Goal: Information Seeking & Learning: Find specific fact

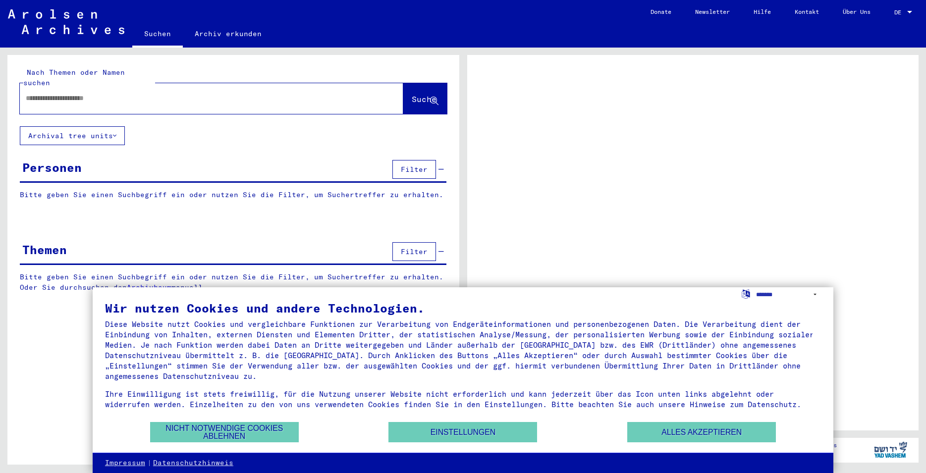
click at [666, 437] on button "Alles akzeptieren" at bounding box center [701, 432] width 149 height 20
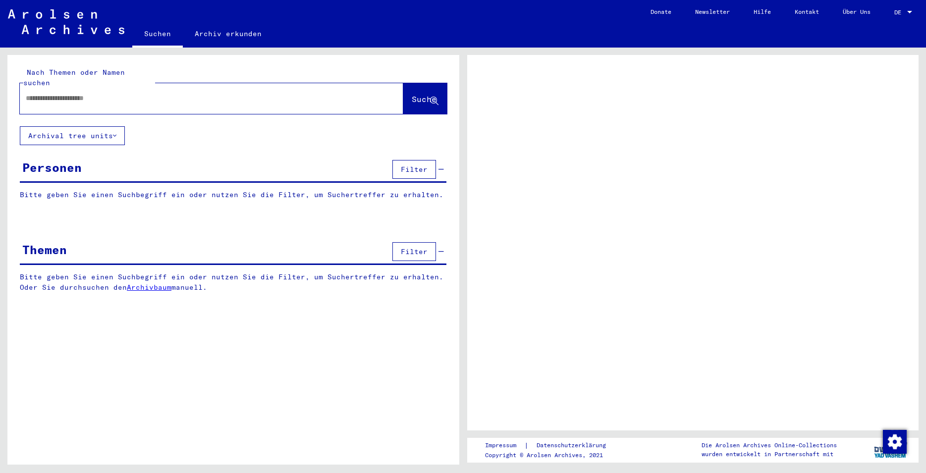
click at [76, 93] on input "text" at bounding box center [203, 98] width 354 height 10
type input "*****"
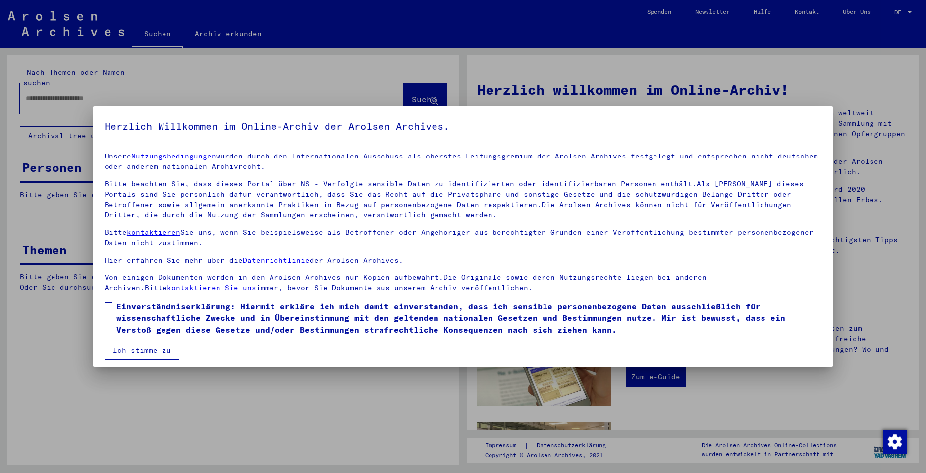
click at [109, 304] on span at bounding box center [109, 306] width 8 height 8
click at [118, 347] on button "Ich stimme zu" at bounding box center [142, 350] width 75 height 19
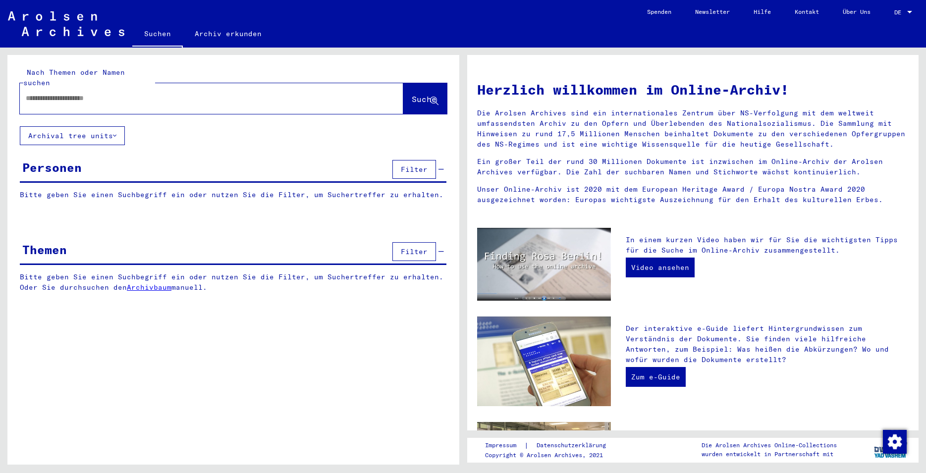
click at [90, 98] on div at bounding box center [197, 98] width 354 height 22
click at [88, 93] on input "text" at bounding box center [200, 98] width 348 height 10
type input "*******"
click at [412, 94] on span "Suche" at bounding box center [424, 99] width 25 height 10
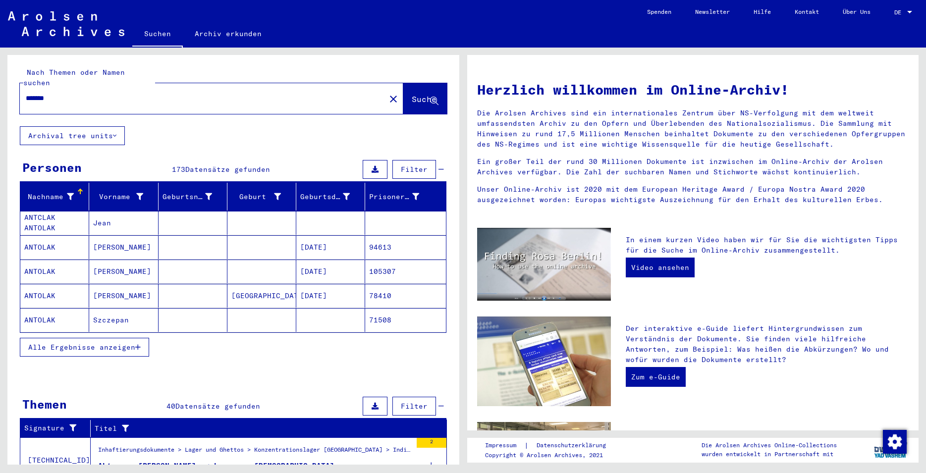
click at [114, 343] on span "Alle Ergebnisse anzeigen" at bounding box center [81, 347] width 107 height 9
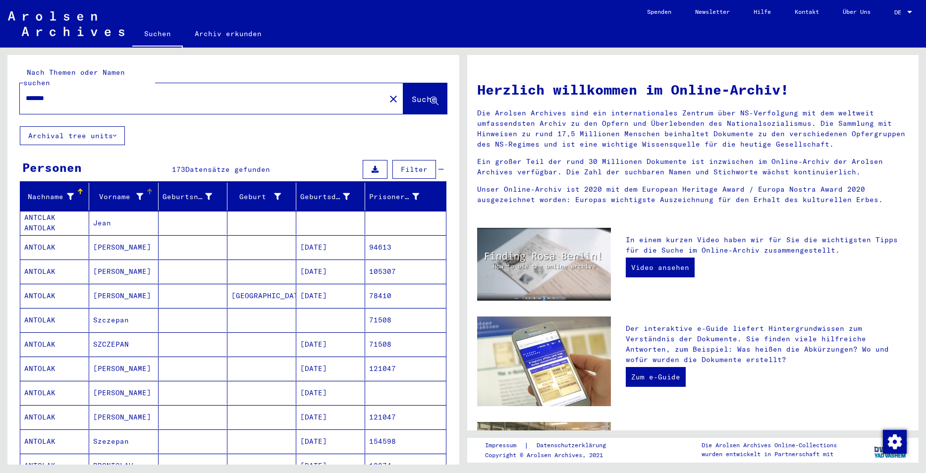
click at [113, 189] on div "Vorname" at bounding box center [125, 197] width 64 height 16
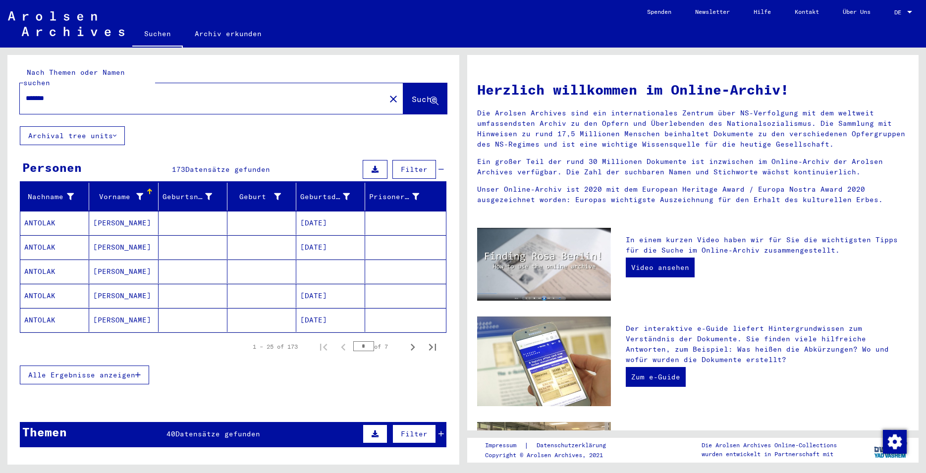
click at [94, 371] on span "Alle Ergebnisse anzeigen" at bounding box center [81, 375] width 107 height 9
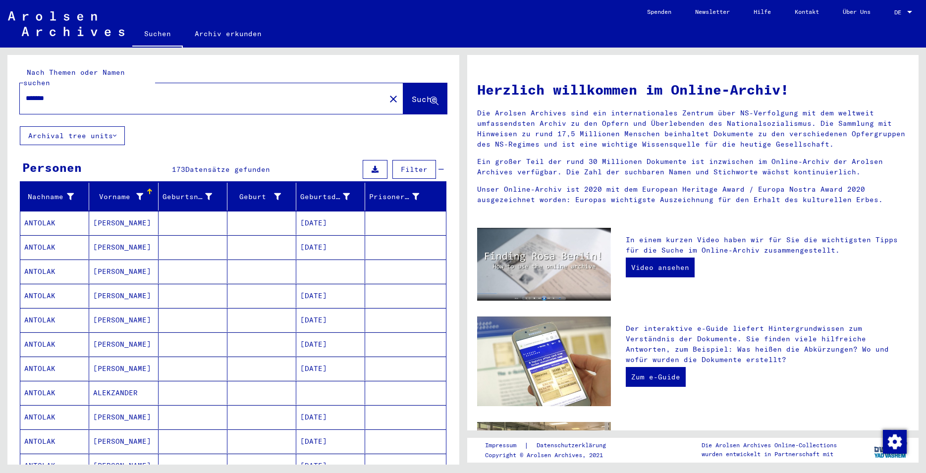
click at [122, 192] on div "Vorname" at bounding box center [118, 197] width 50 height 10
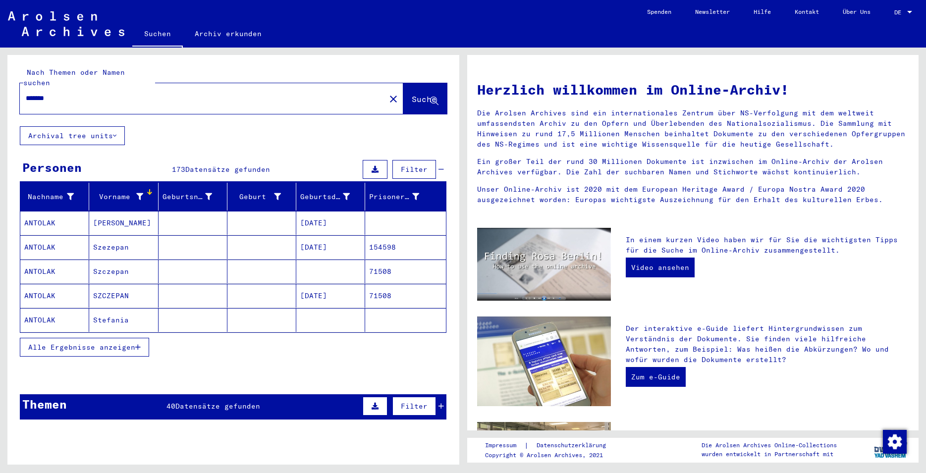
click at [82, 344] on button "Alle Ergebnisse anzeigen" at bounding box center [84, 347] width 129 height 19
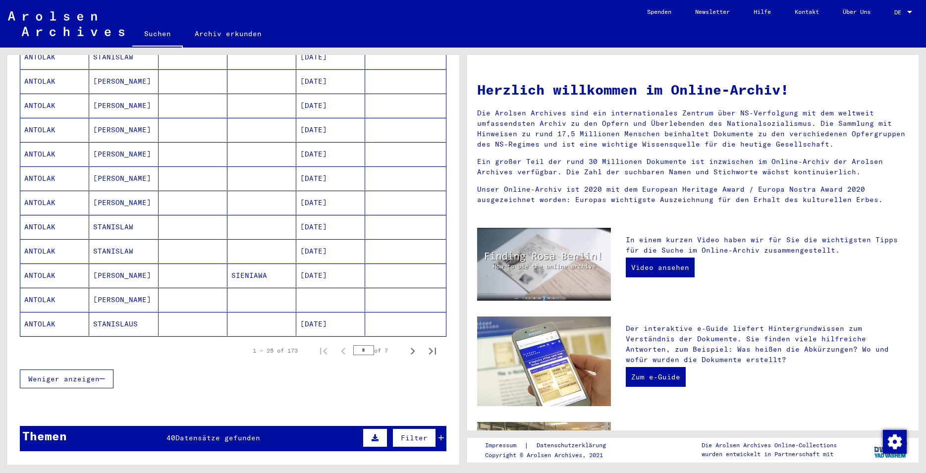
scroll to position [725, 0]
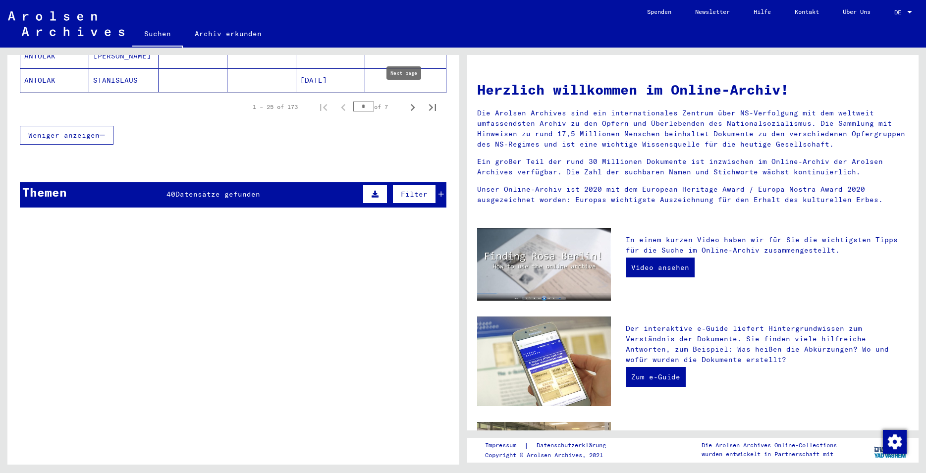
click at [406, 101] on icon "Next page" at bounding box center [413, 108] width 14 height 14
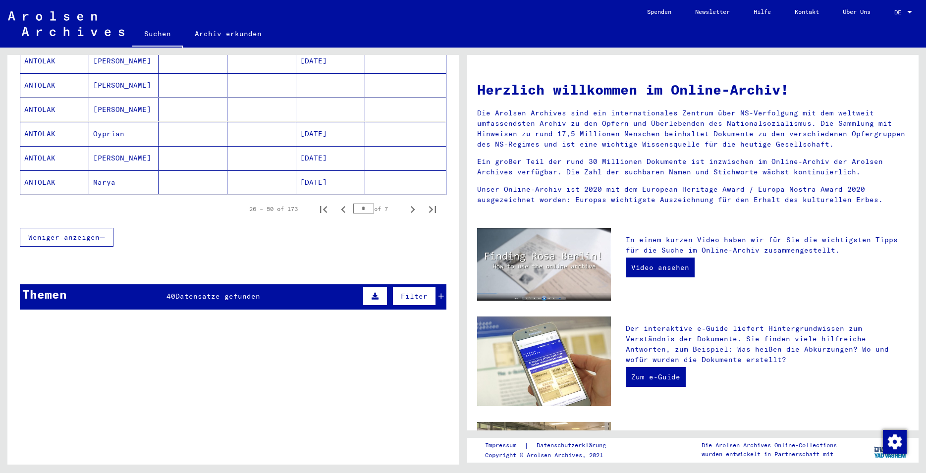
scroll to position [618, 0]
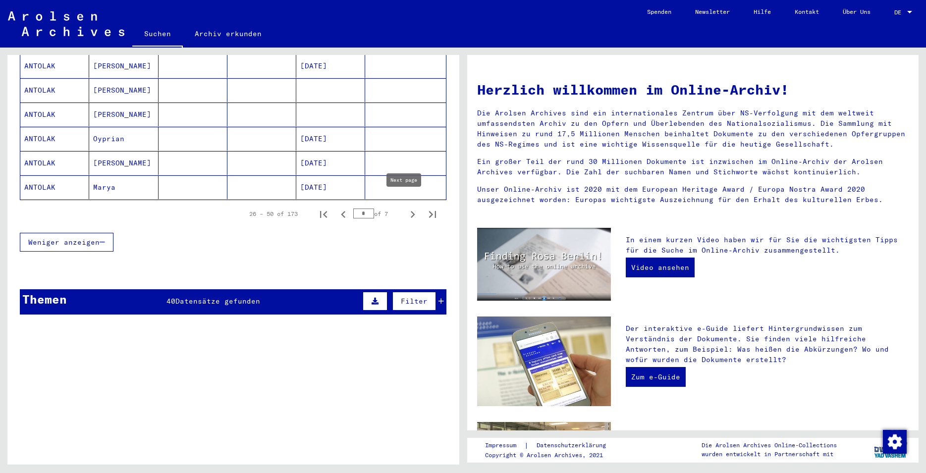
click at [411, 211] on icon "Next page" at bounding box center [413, 214] width 4 height 7
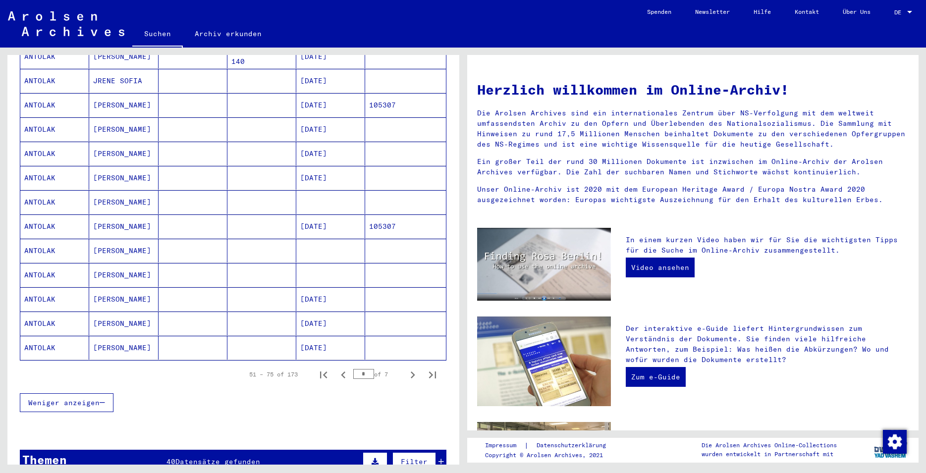
click at [45, 287] on mat-cell "ANTOLAK" at bounding box center [54, 299] width 69 height 24
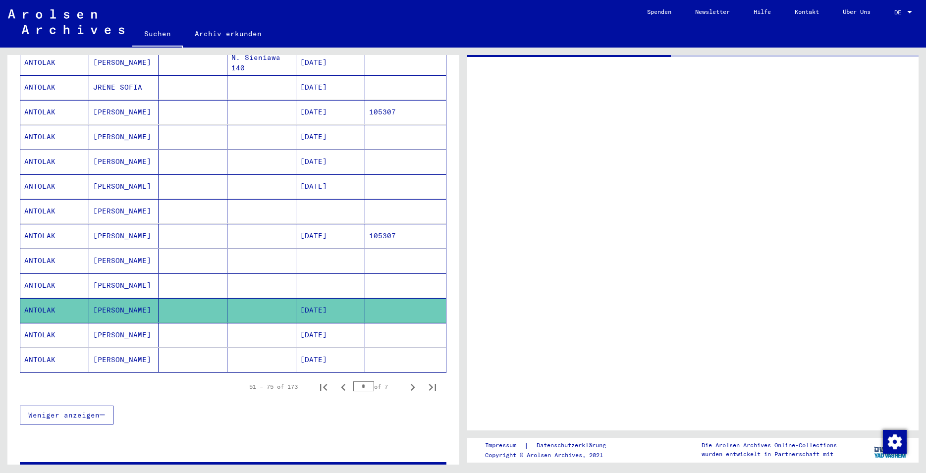
scroll to position [464, 0]
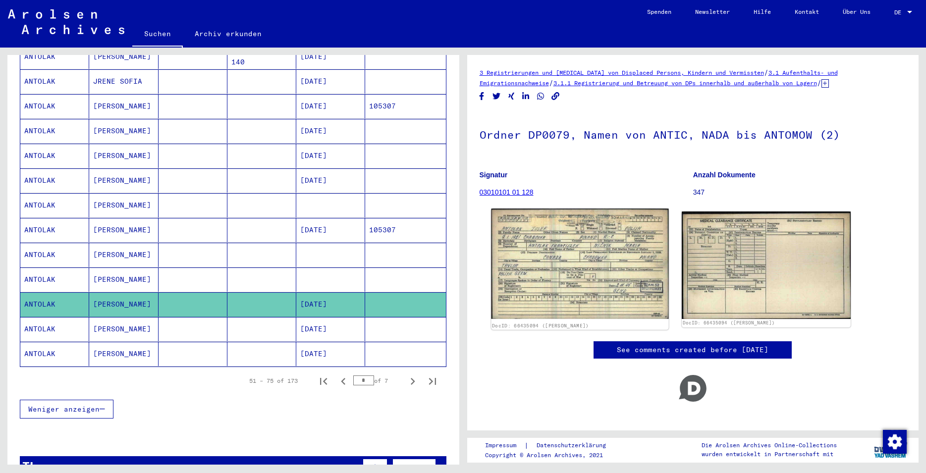
click at [566, 249] on img at bounding box center [579, 264] width 177 height 111
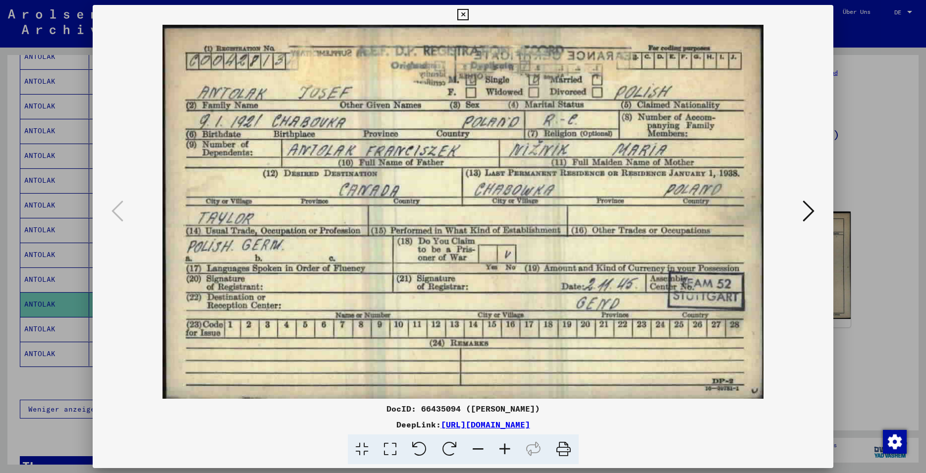
click at [811, 211] on icon at bounding box center [809, 211] width 12 height 24
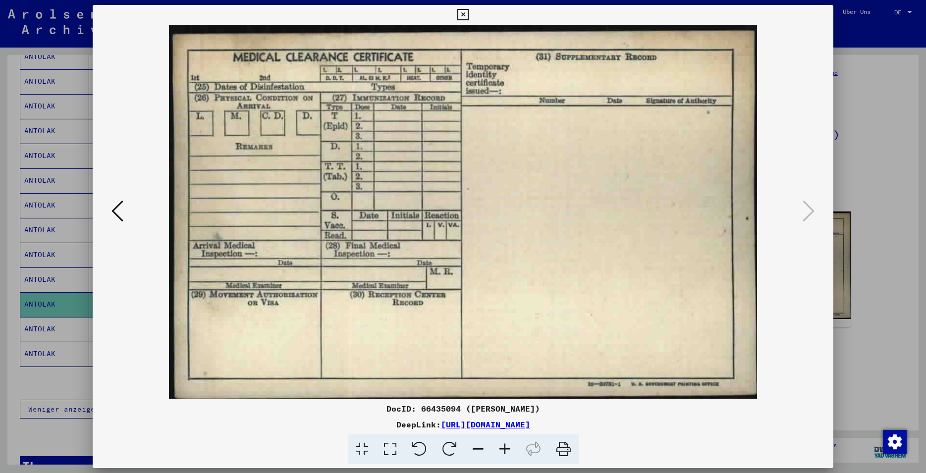
click at [469, 14] on icon at bounding box center [462, 15] width 11 height 12
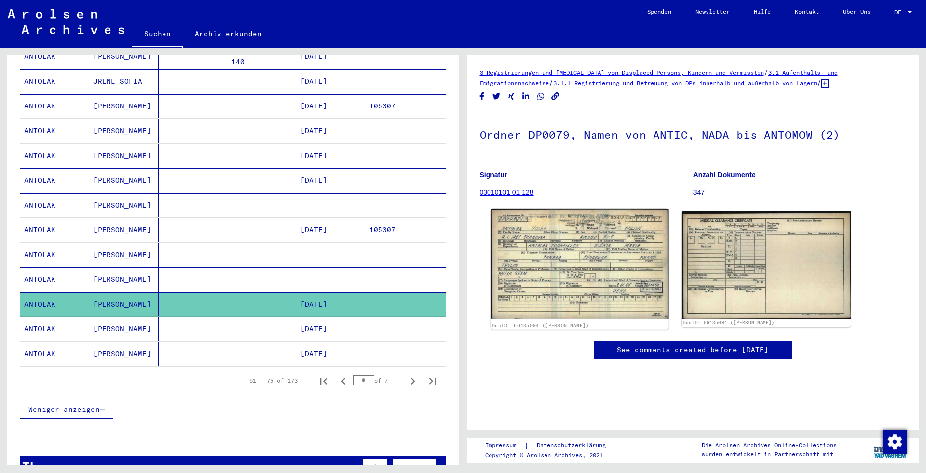
click at [557, 276] on img at bounding box center [579, 264] width 177 height 111
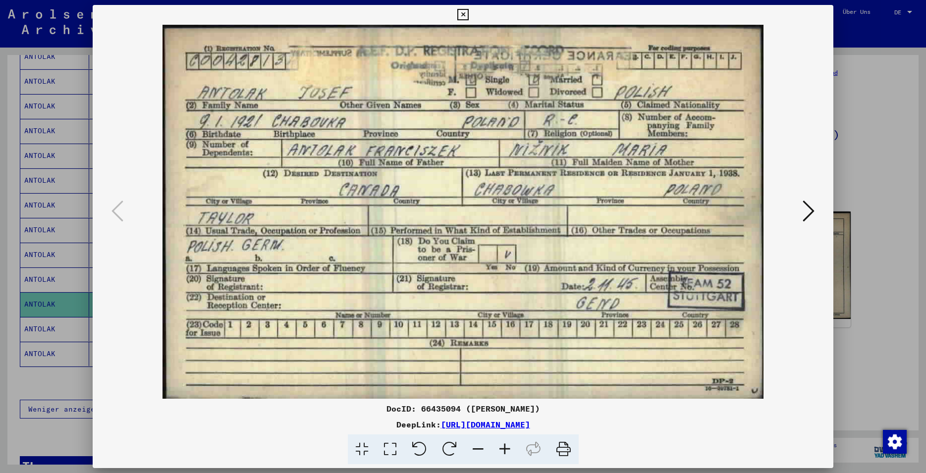
click at [469, 15] on icon at bounding box center [462, 15] width 11 height 12
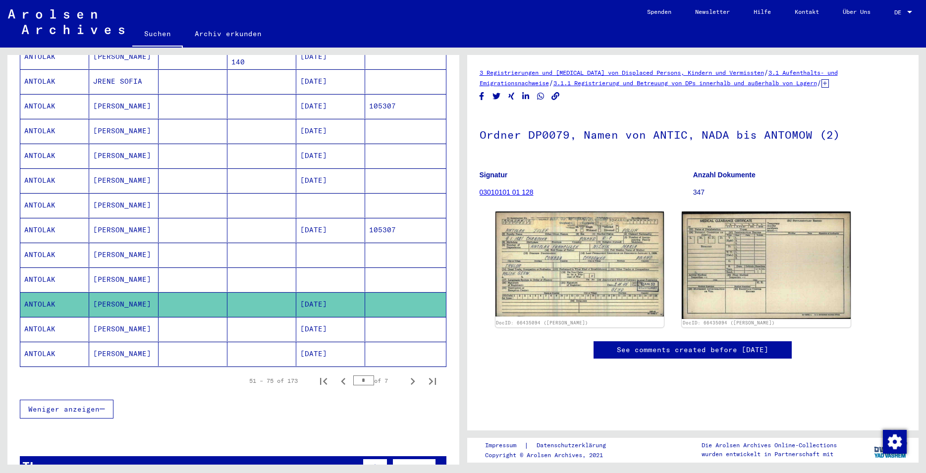
click at [35, 119] on mat-cell "ANTOLAK" at bounding box center [54, 131] width 69 height 24
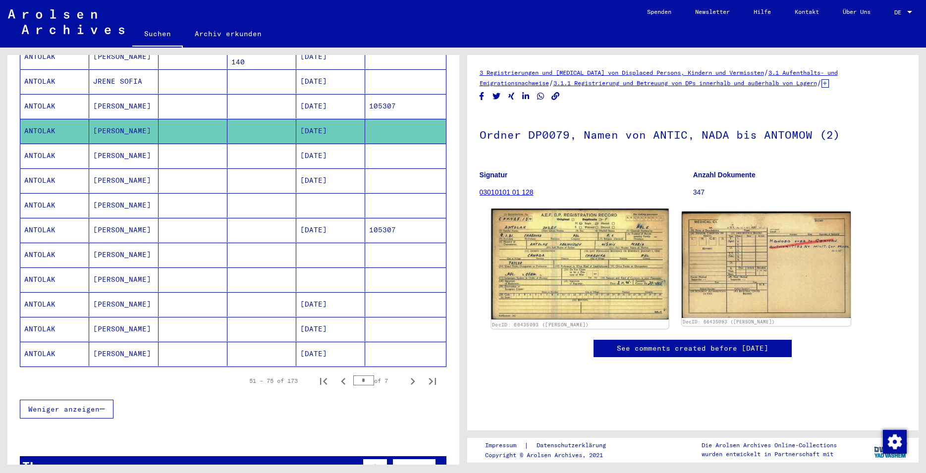
click at [538, 239] on img at bounding box center [579, 264] width 177 height 111
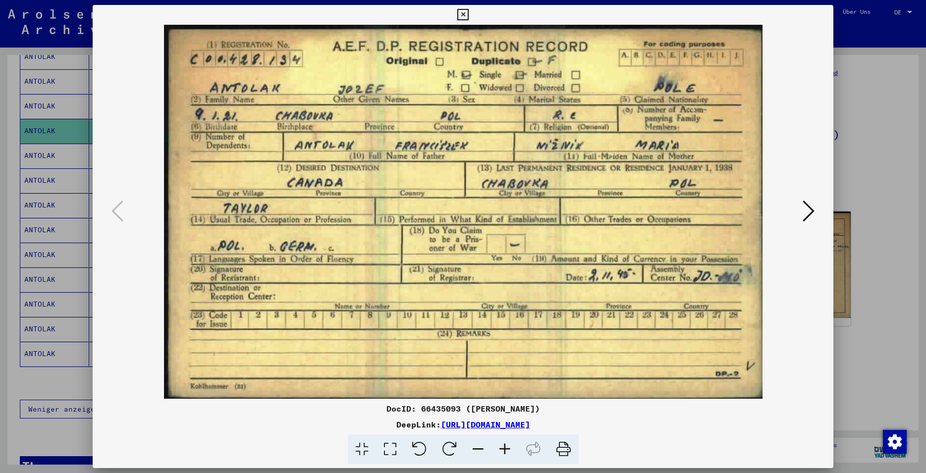
click at [813, 210] on icon at bounding box center [809, 211] width 12 height 24
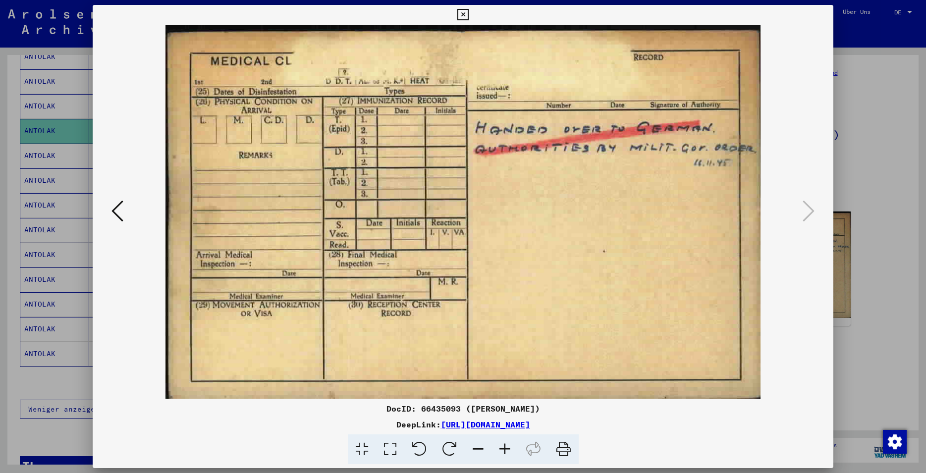
click at [469, 14] on icon at bounding box center [462, 15] width 11 height 12
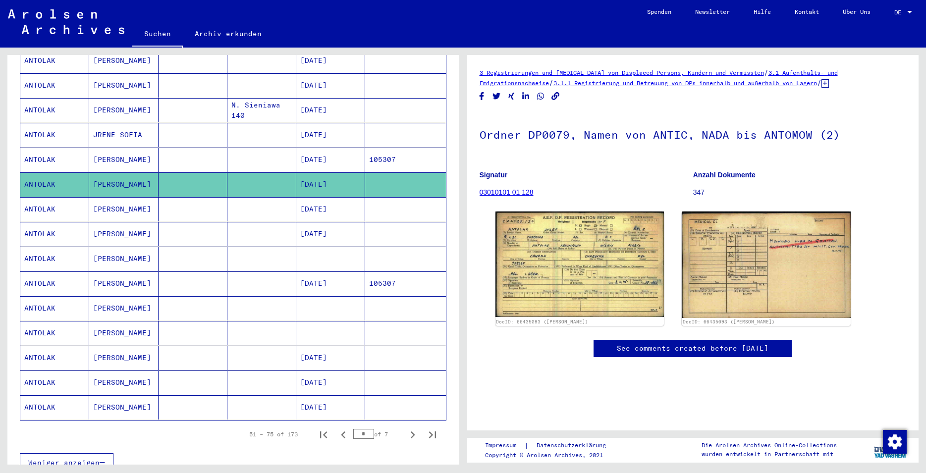
scroll to position [464, 0]
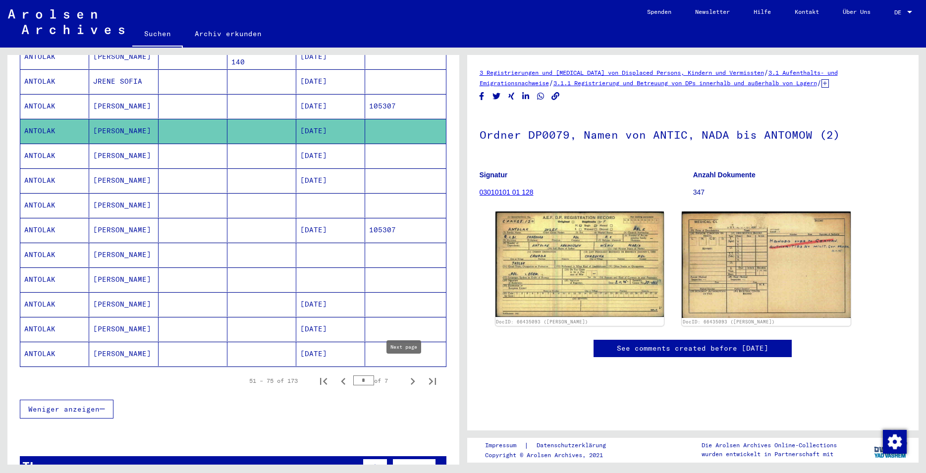
click at [411, 378] on icon "Next page" at bounding box center [413, 381] width 4 height 7
type input "*"
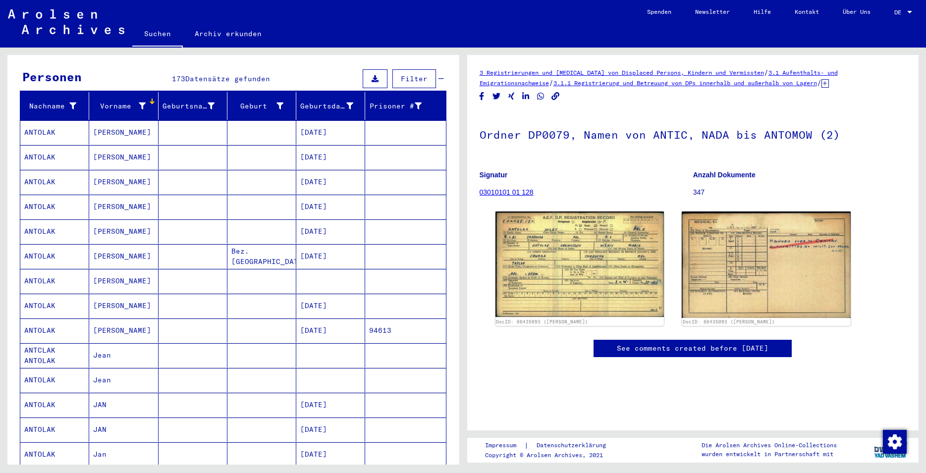
scroll to position [89, 0]
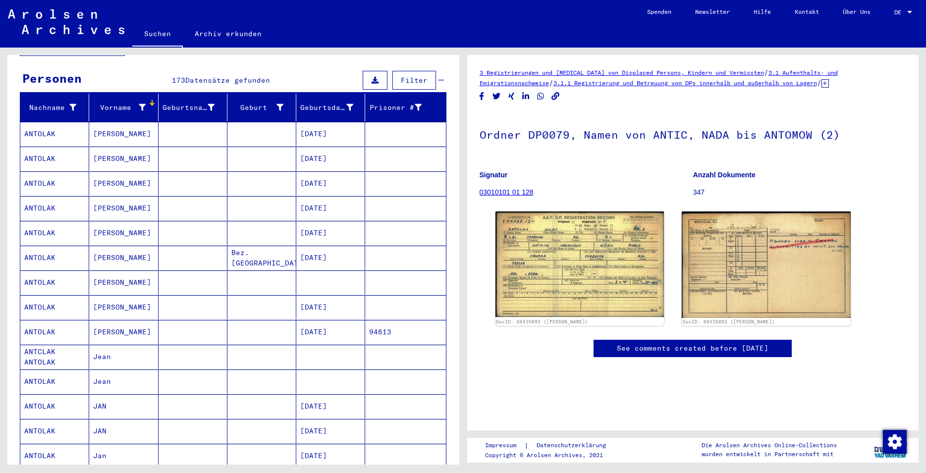
click at [105, 171] on mat-cell "[PERSON_NAME]" at bounding box center [123, 183] width 69 height 24
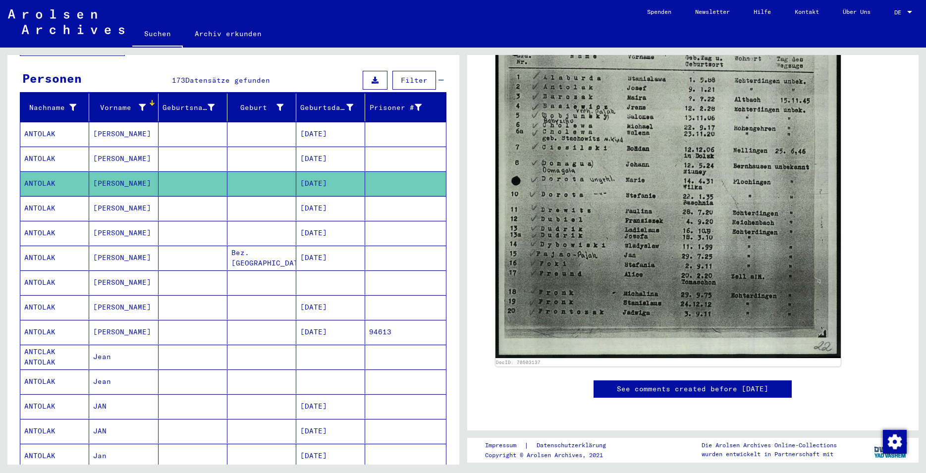
scroll to position [696, 0]
click at [314, 201] on mat-cell "[DATE]" at bounding box center [330, 208] width 69 height 24
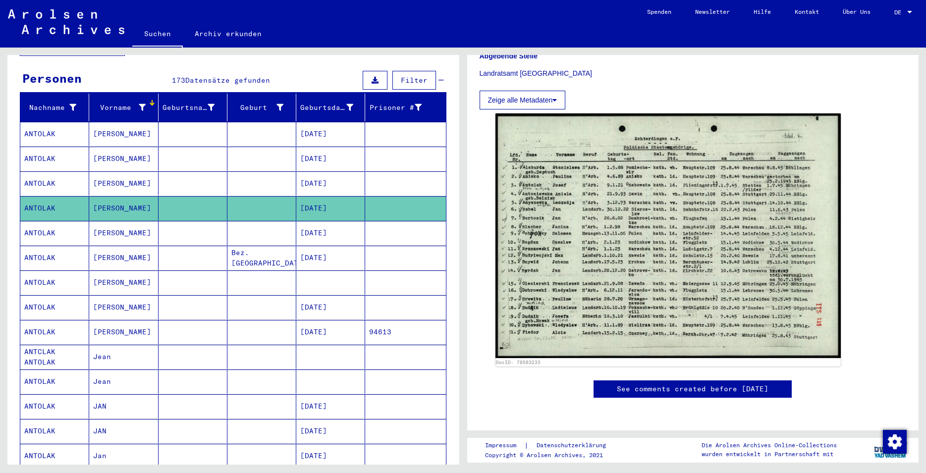
scroll to position [428, 0]
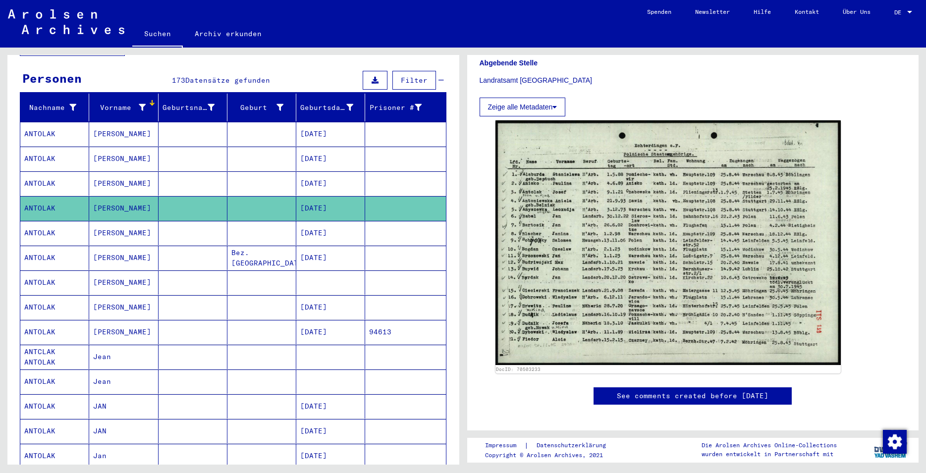
click at [53, 222] on mat-cell "ANTOLAK" at bounding box center [54, 233] width 69 height 24
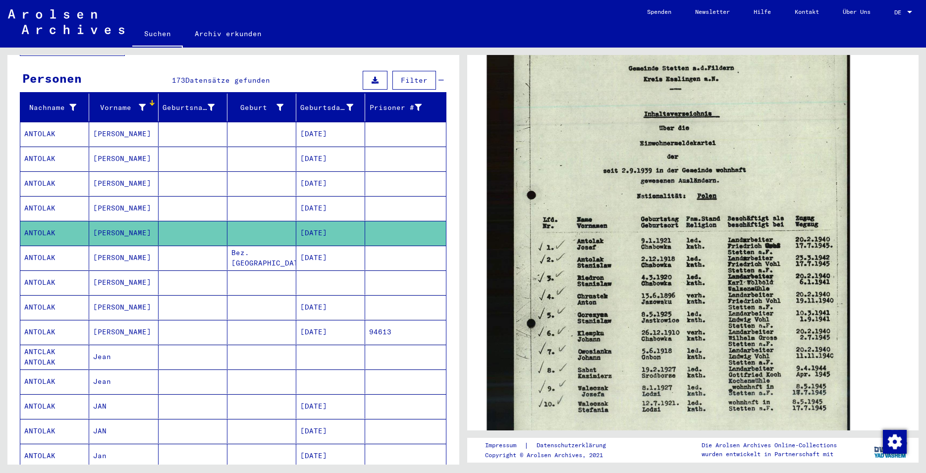
scroll to position [428, 0]
